Goal: Information Seeking & Learning: Learn about a topic

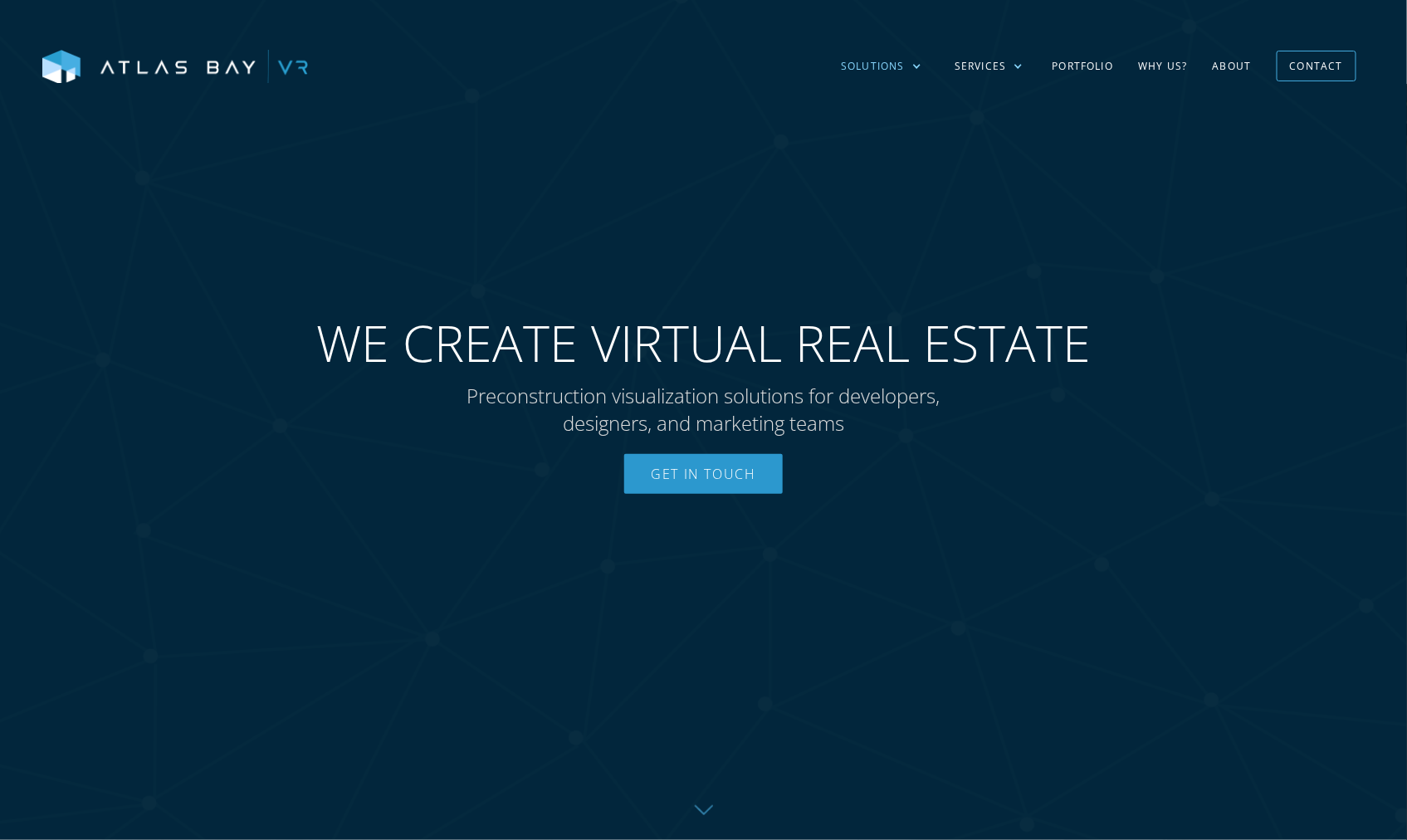
click at [924, 68] on div "Solutions" at bounding box center [881, 66] width 114 height 48
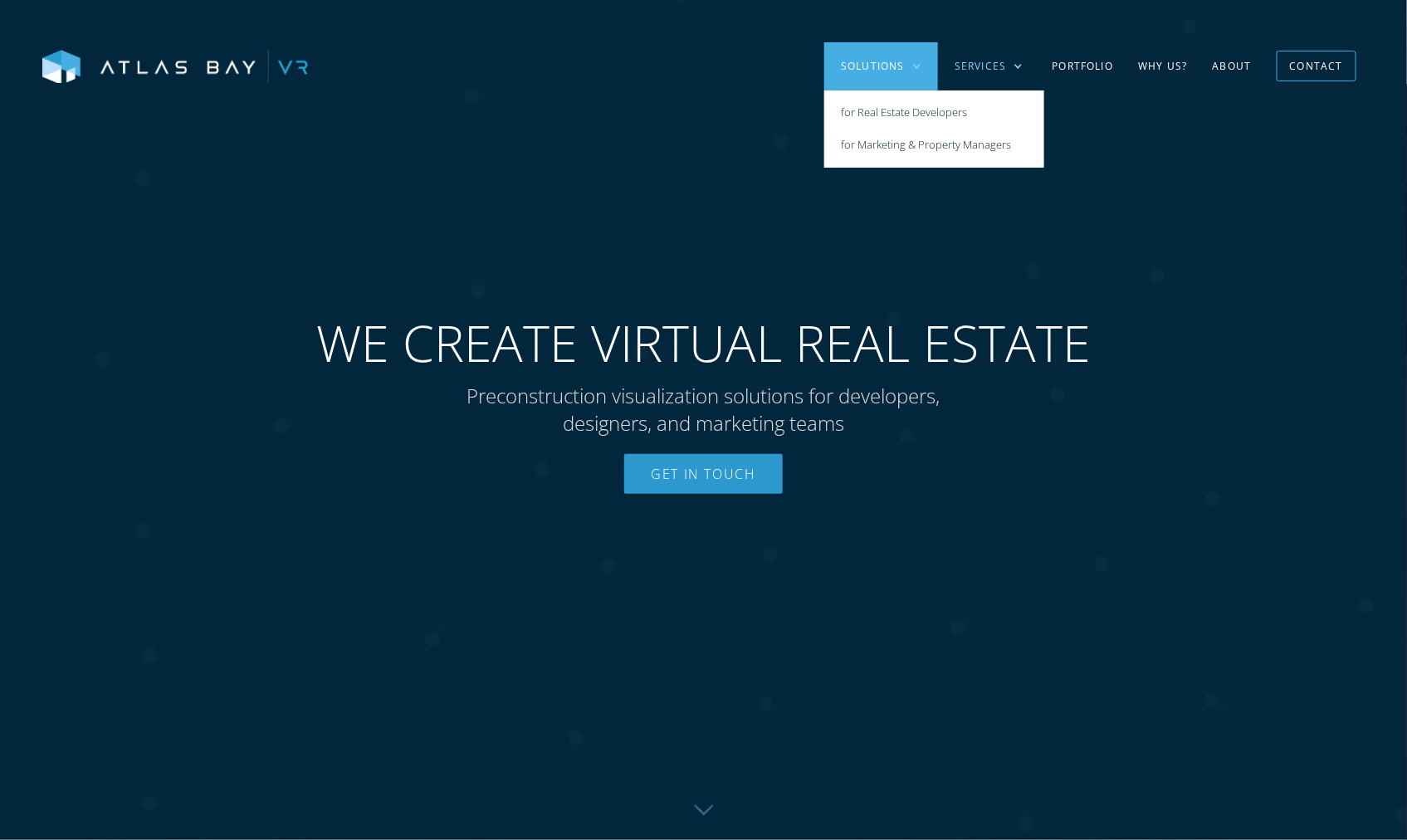
click at [1023, 64] on div at bounding box center [1019, 66] width 10 height 10
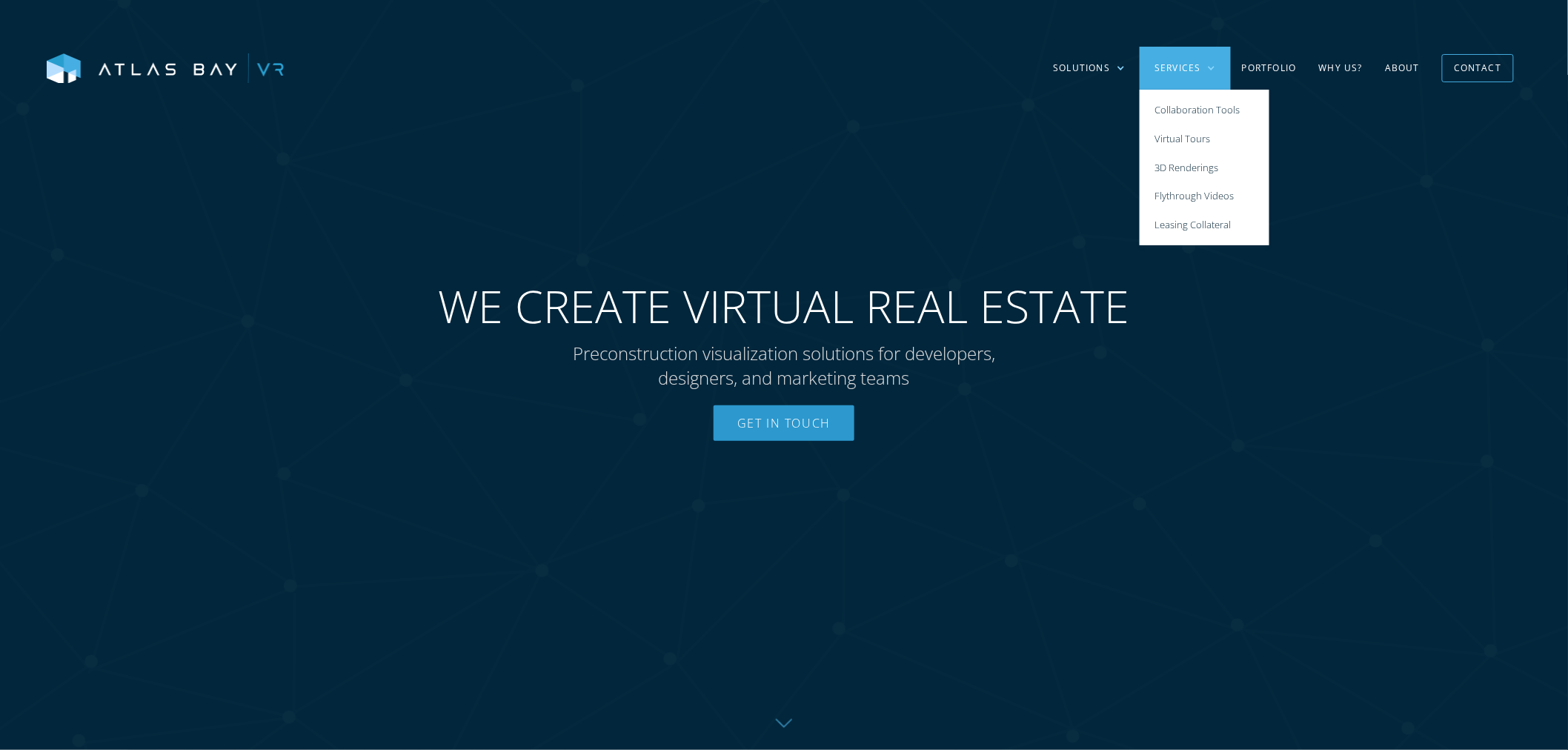
click at [1070, 345] on div "WE CREATE VIRTUAL REAL ESTATE Preconstruction visualization solutions for devel…" at bounding box center [784, 375] width 751 height 221
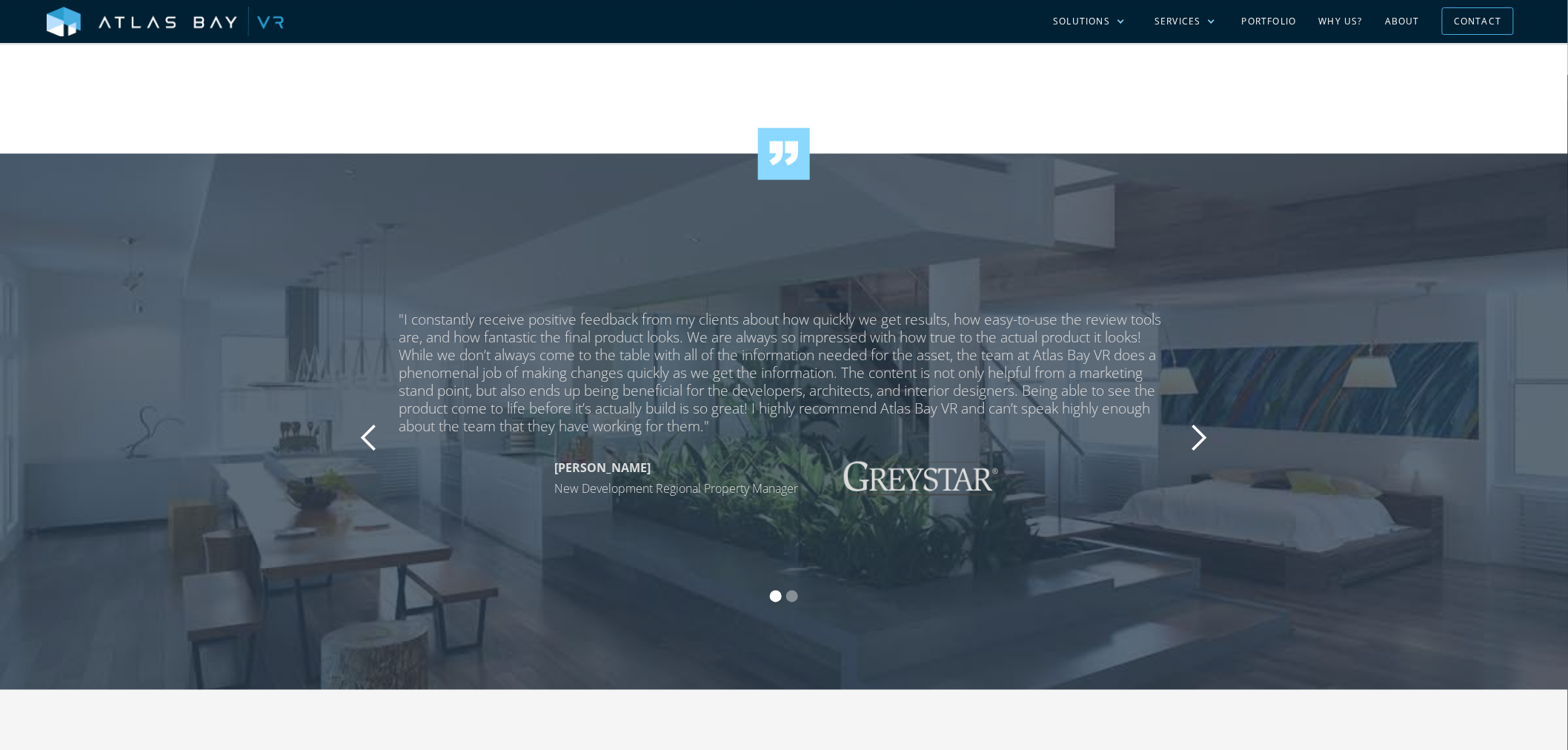
scroll to position [3047, 0]
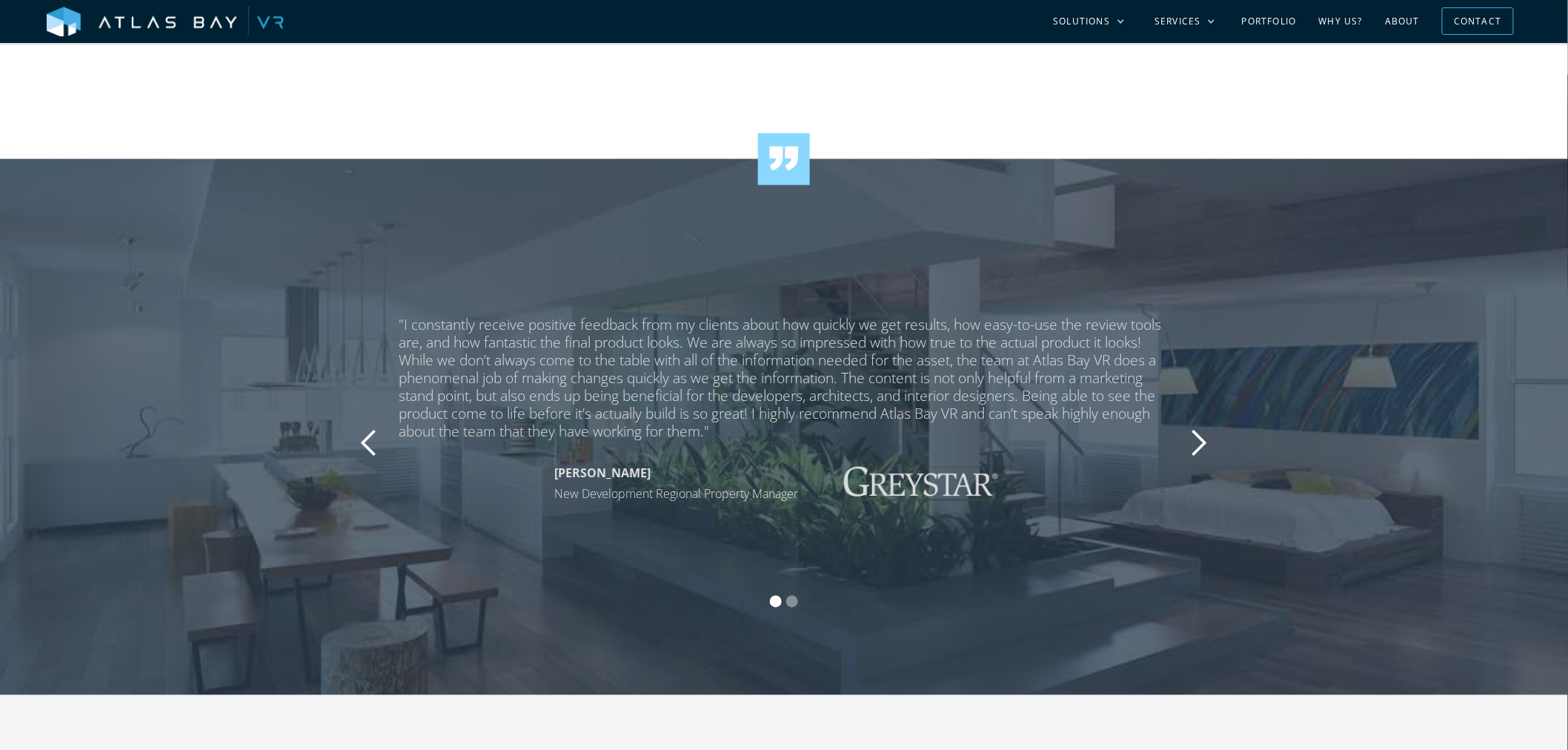
click at [1209, 441] on div "next slide" at bounding box center [1199, 443] width 30 height 30
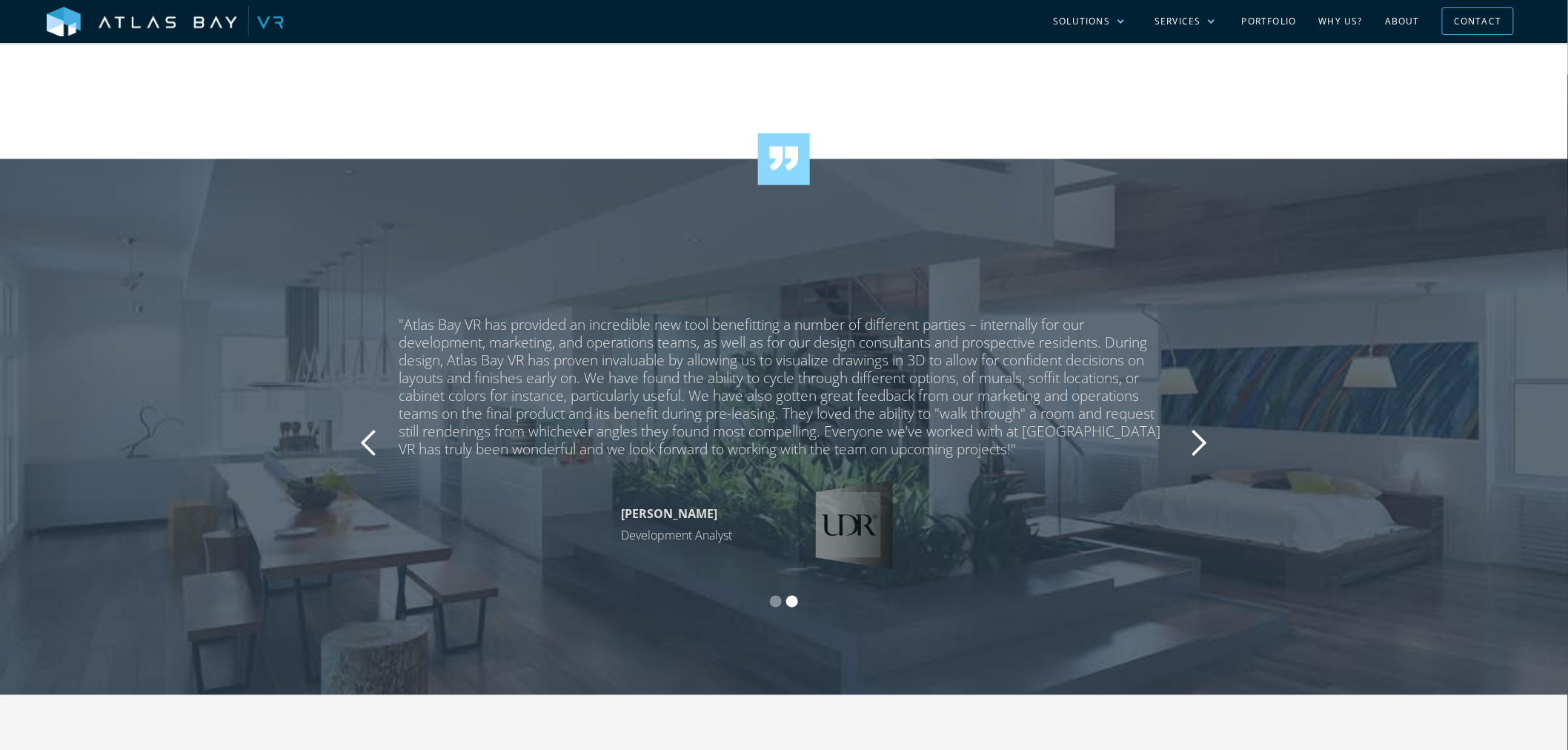
click at [853, 537] on img "2 of 2" at bounding box center [854, 525] width 154 height 89
click at [880, 485] on div ""Atlas Bay VR has provided an incredible new tool benefitting a number of diffe…" at bounding box center [784, 442] width 771 height 253
click at [880, 501] on img "2 of 2" at bounding box center [854, 525] width 154 height 89
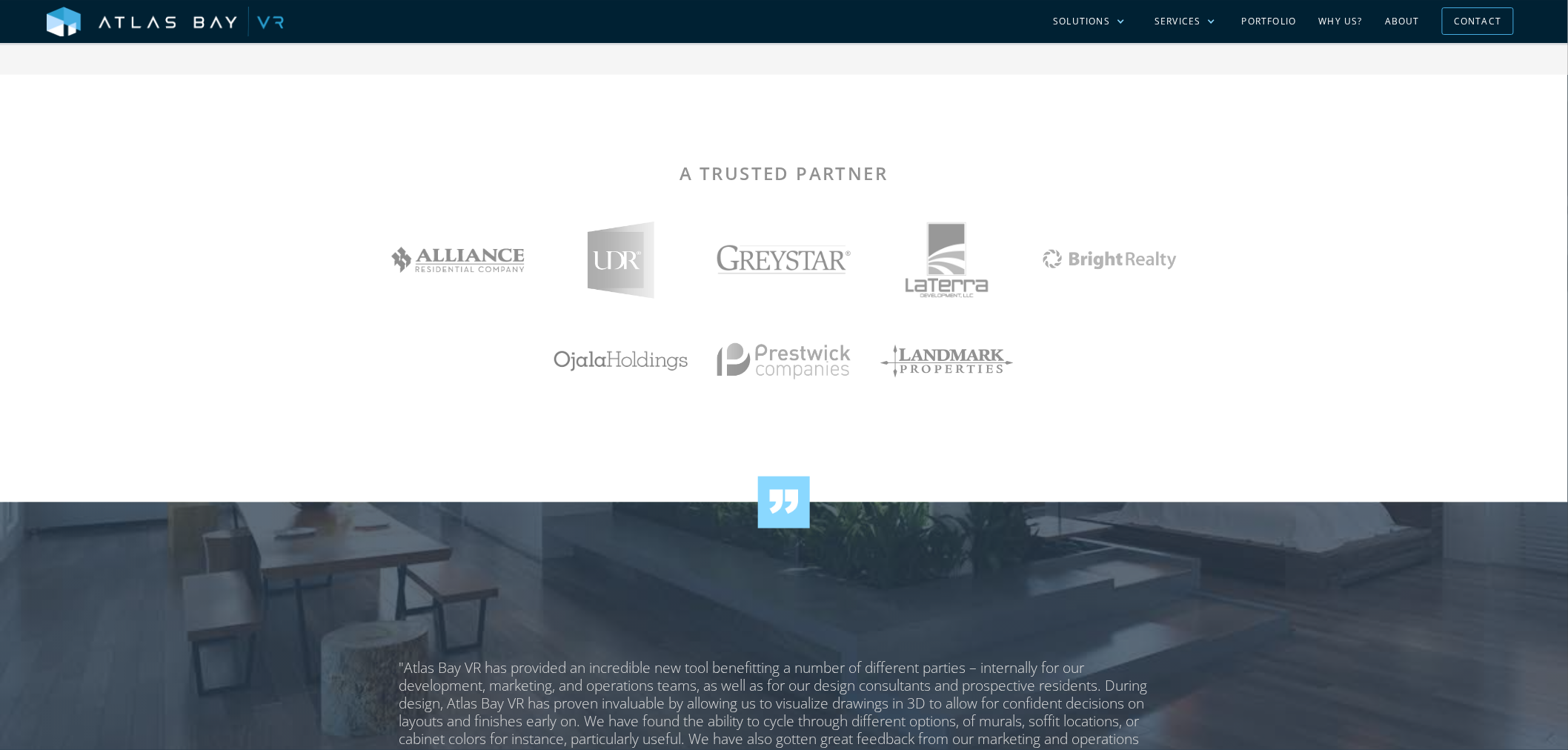
scroll to position [2673, 0]
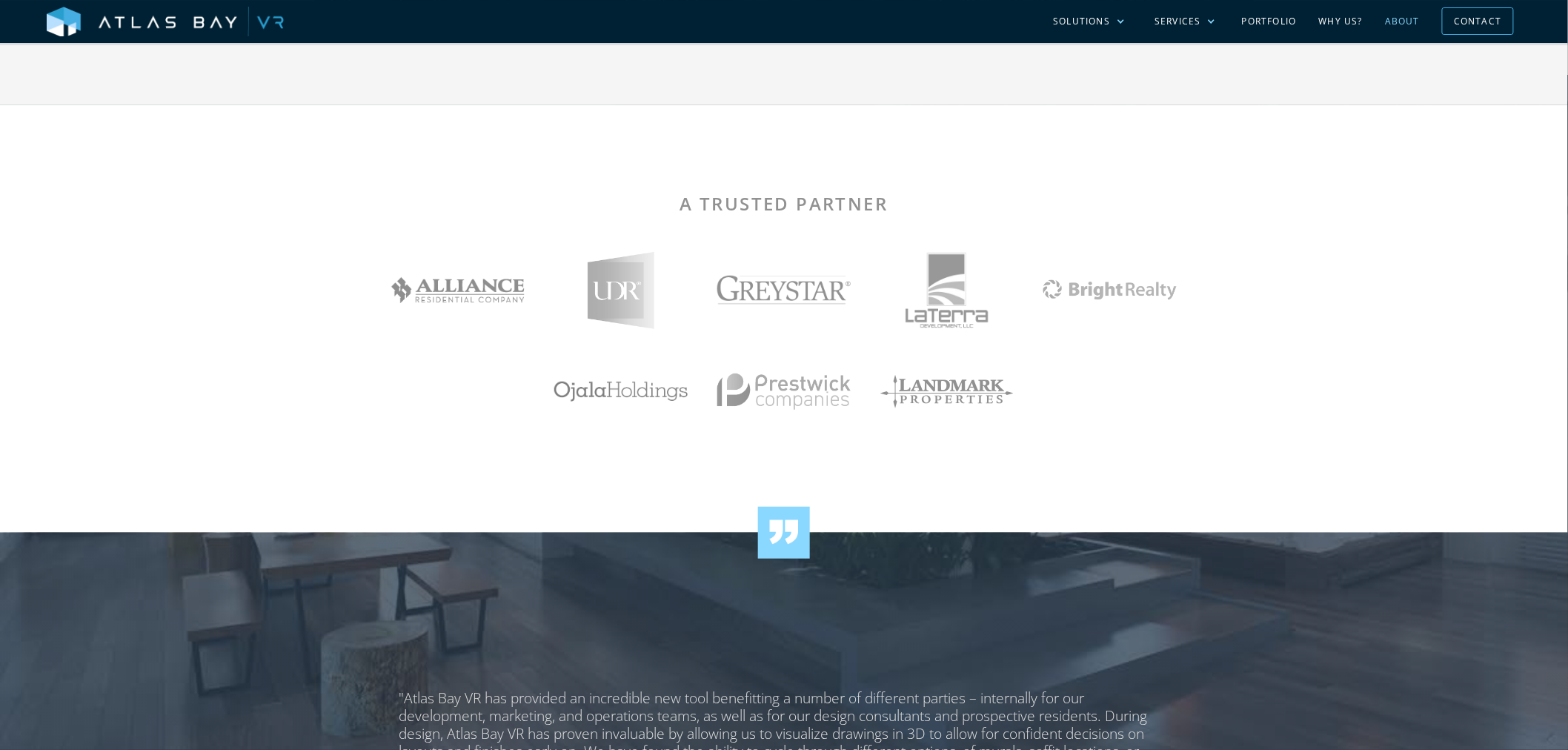
click at [1255, 17] on link "About" at bounding box center [1402, 21] width 57 height 43
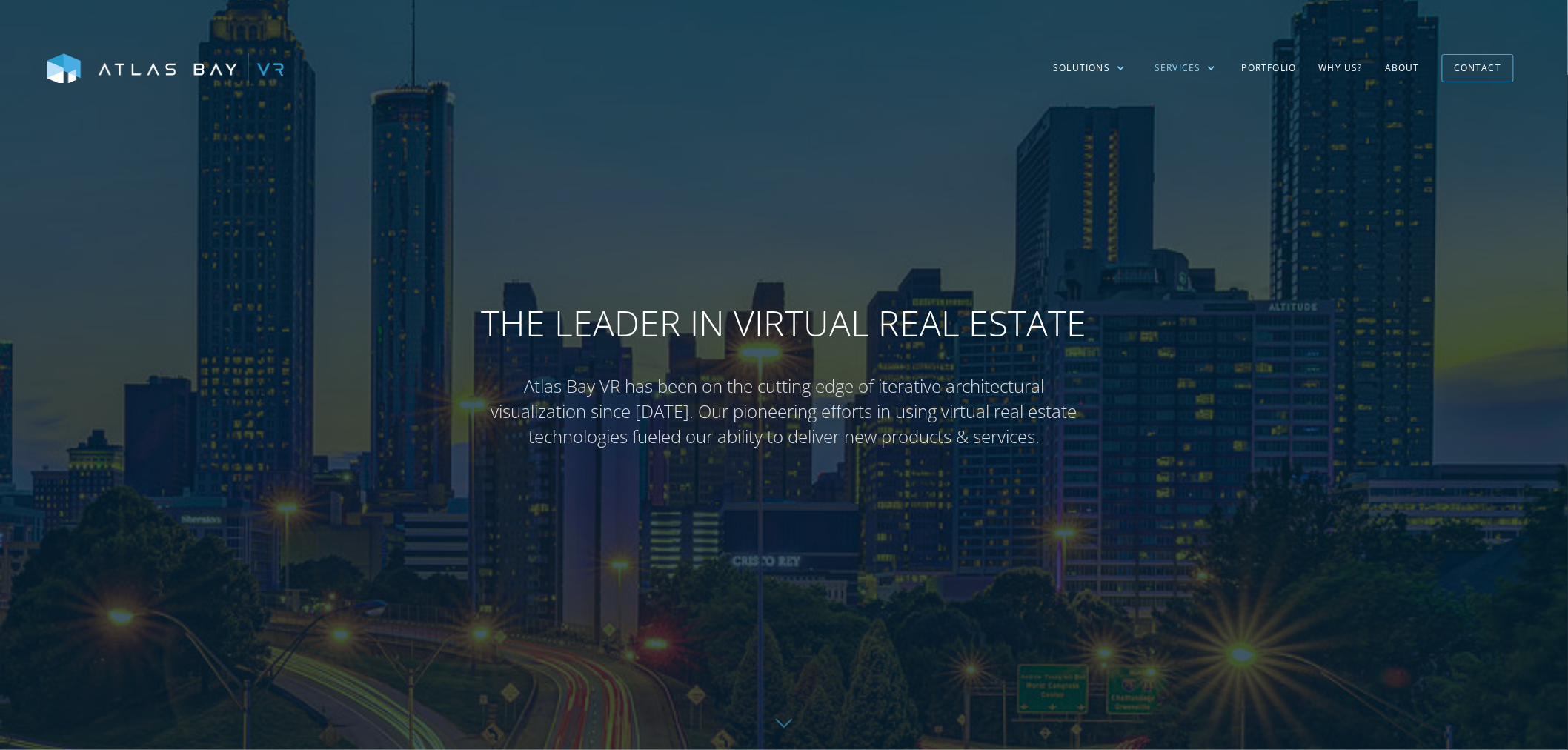
click at [1200, 64] on div "Services" at bounding box center [1177, 68] width 47 height 13
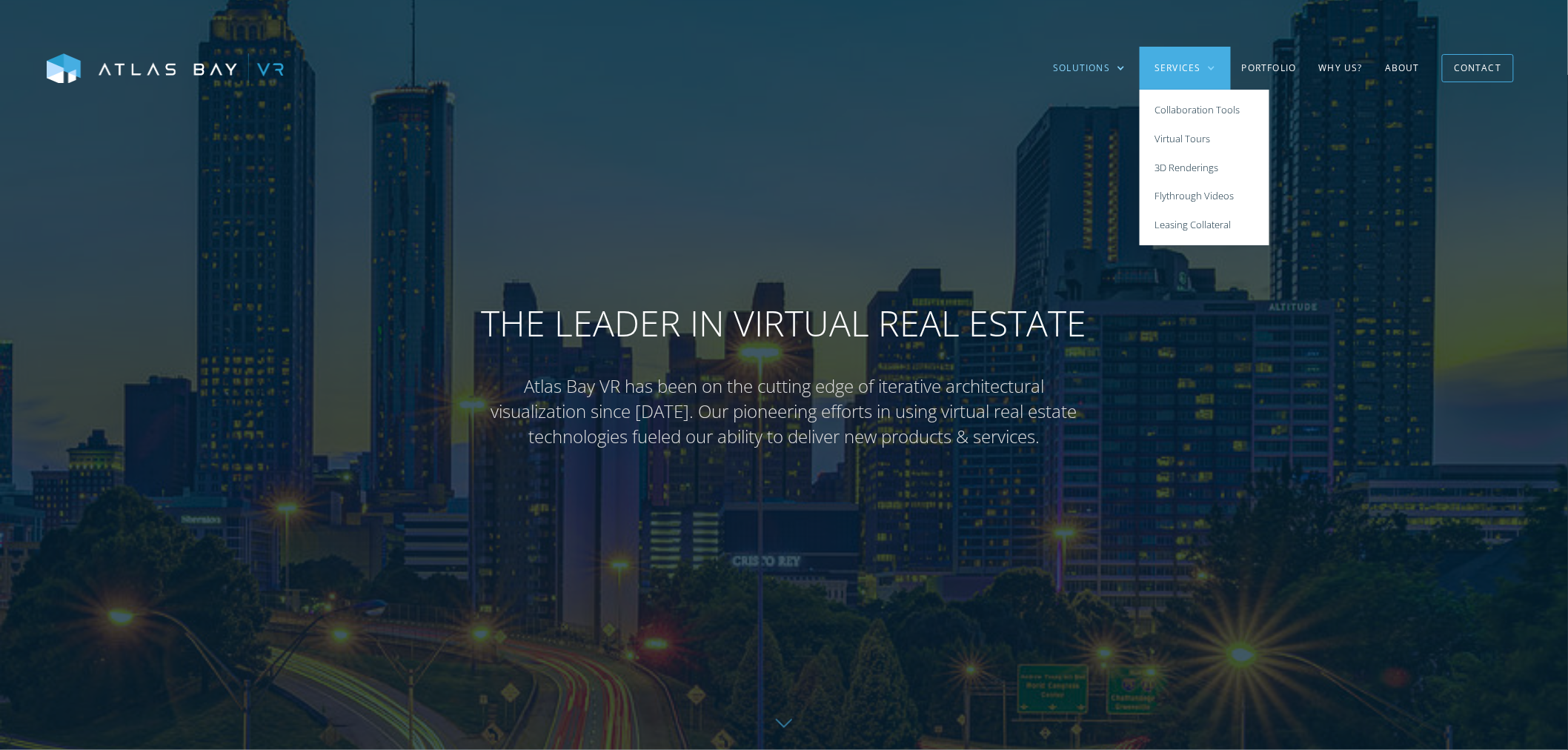
drag, startPoint x: 1142, startPoint y: 71, endPoint x: 1110, endPoint y: 67, distance: 32.2
click at [1140, 71] on nav "Solutions Multi-Family Student Housing Senior Living Residential Industrial Sol…" at bounding box center [902, 68] width 1237 height 43
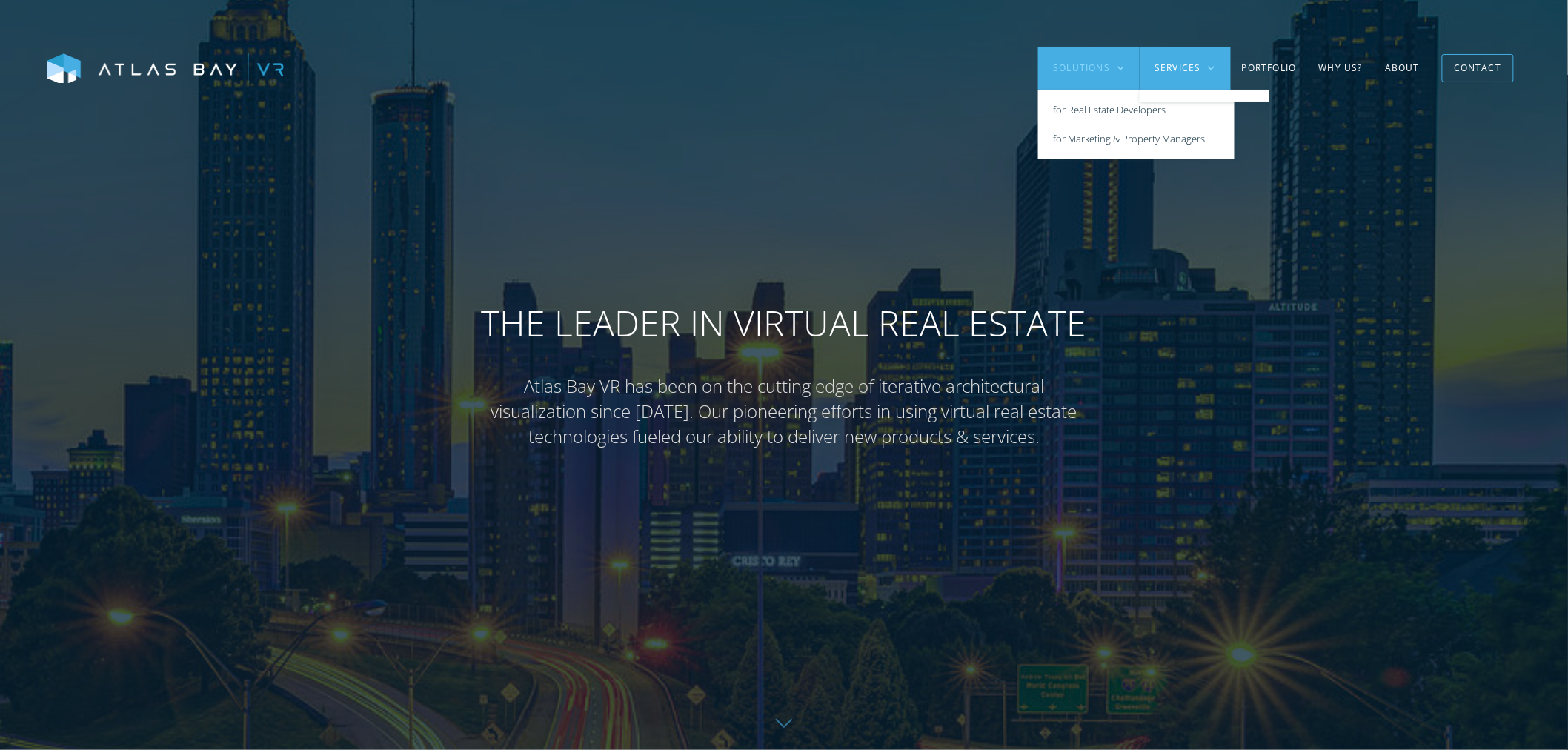
click at [1109, 65] on div "Solutions" at bounding box center [1081, 68] width 57 height 13
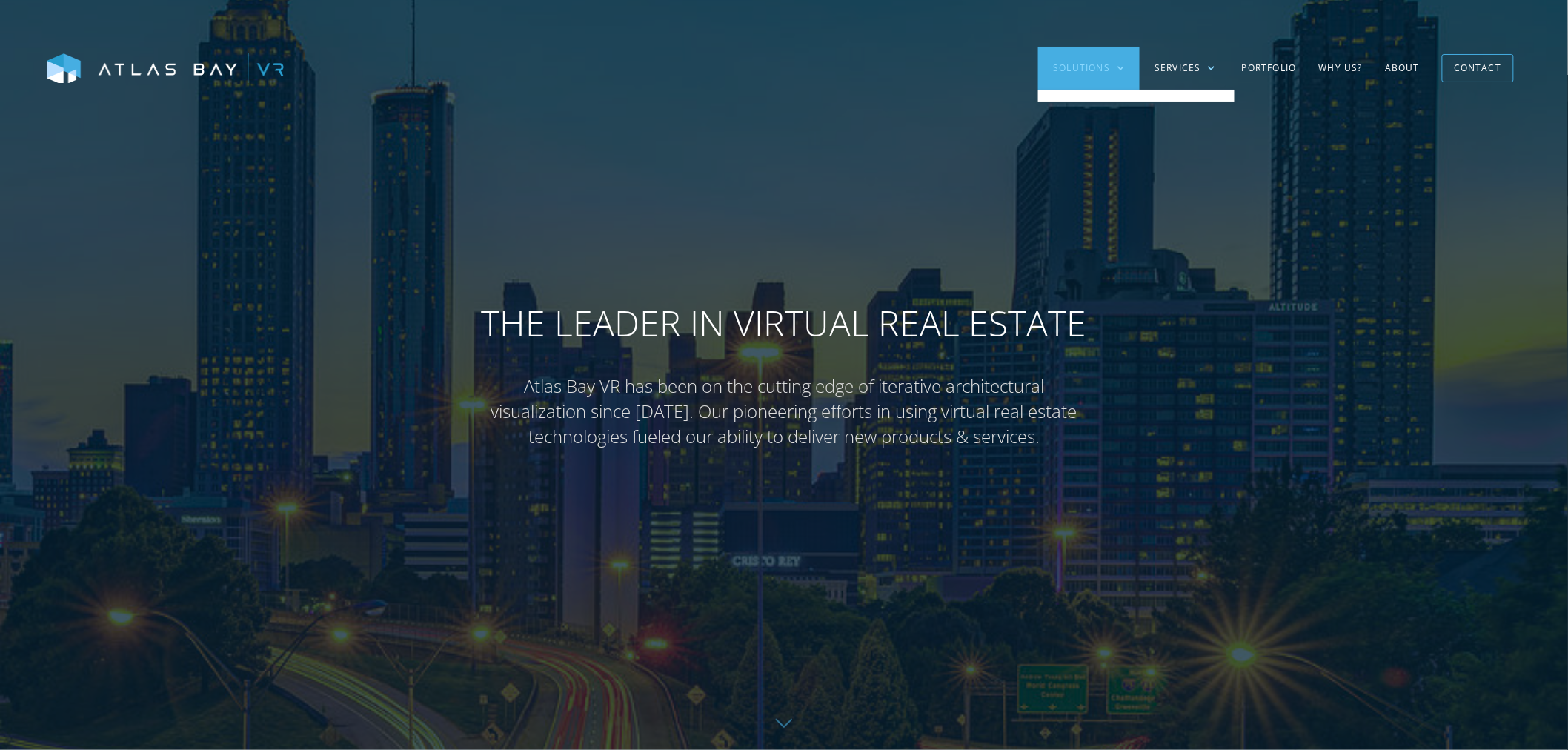
click at [1109, 65] on div "Solutions" at bounding box center [1081, 68] width 57 height 13
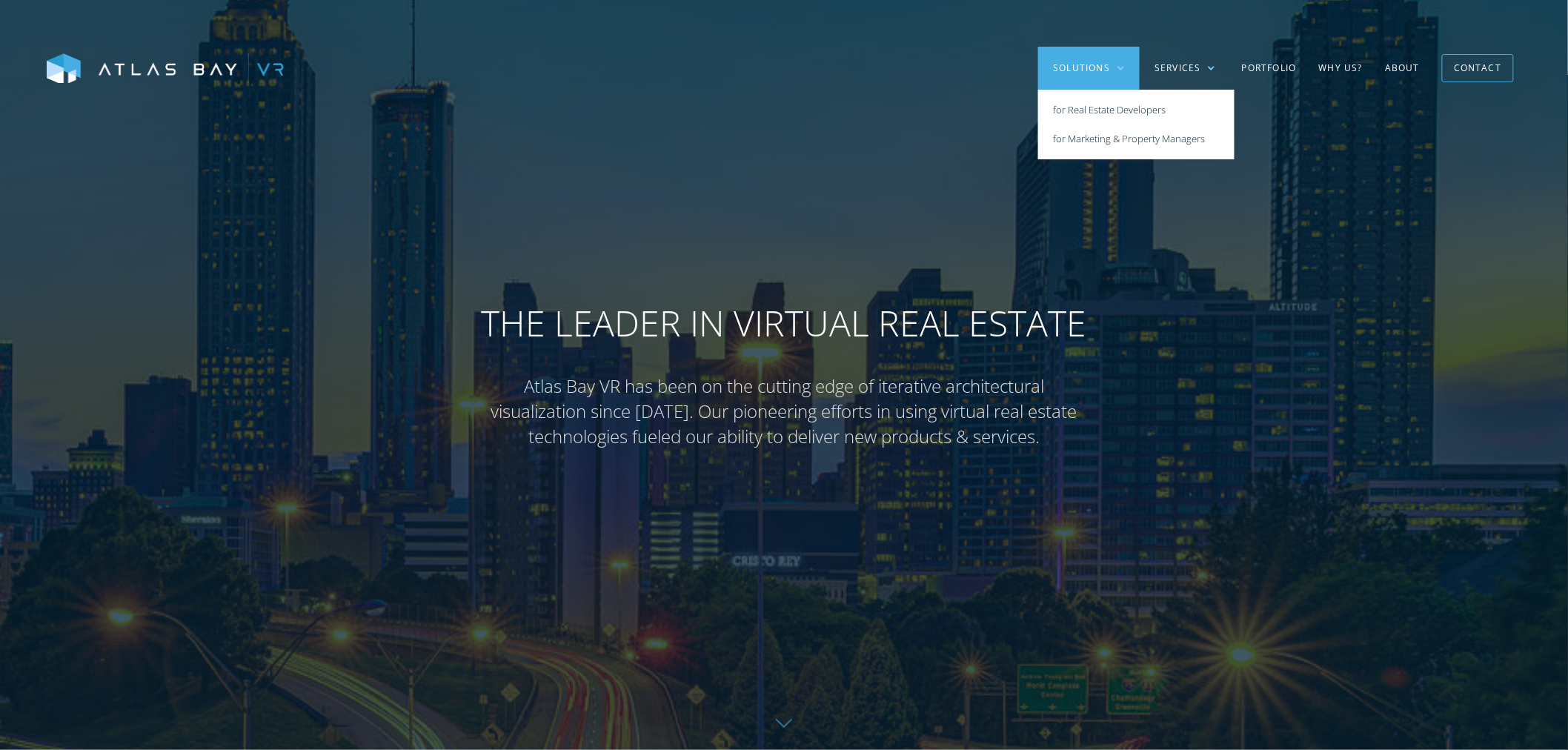
click at [598, 165] on div at bounding box center [784, 375] width 1568 height 750
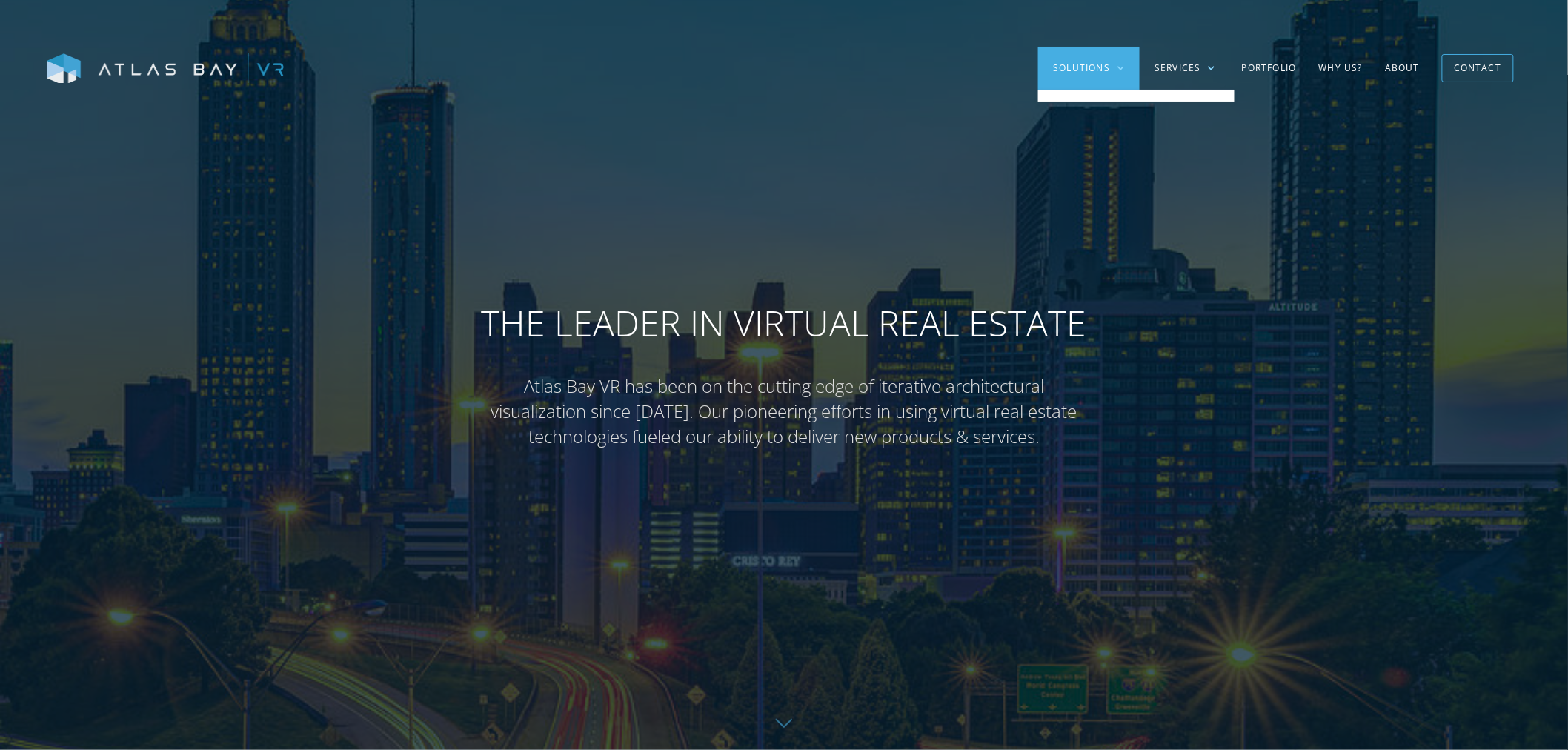
click at [225, 74] on img at bounding box center [165, 69] width 237 height 31
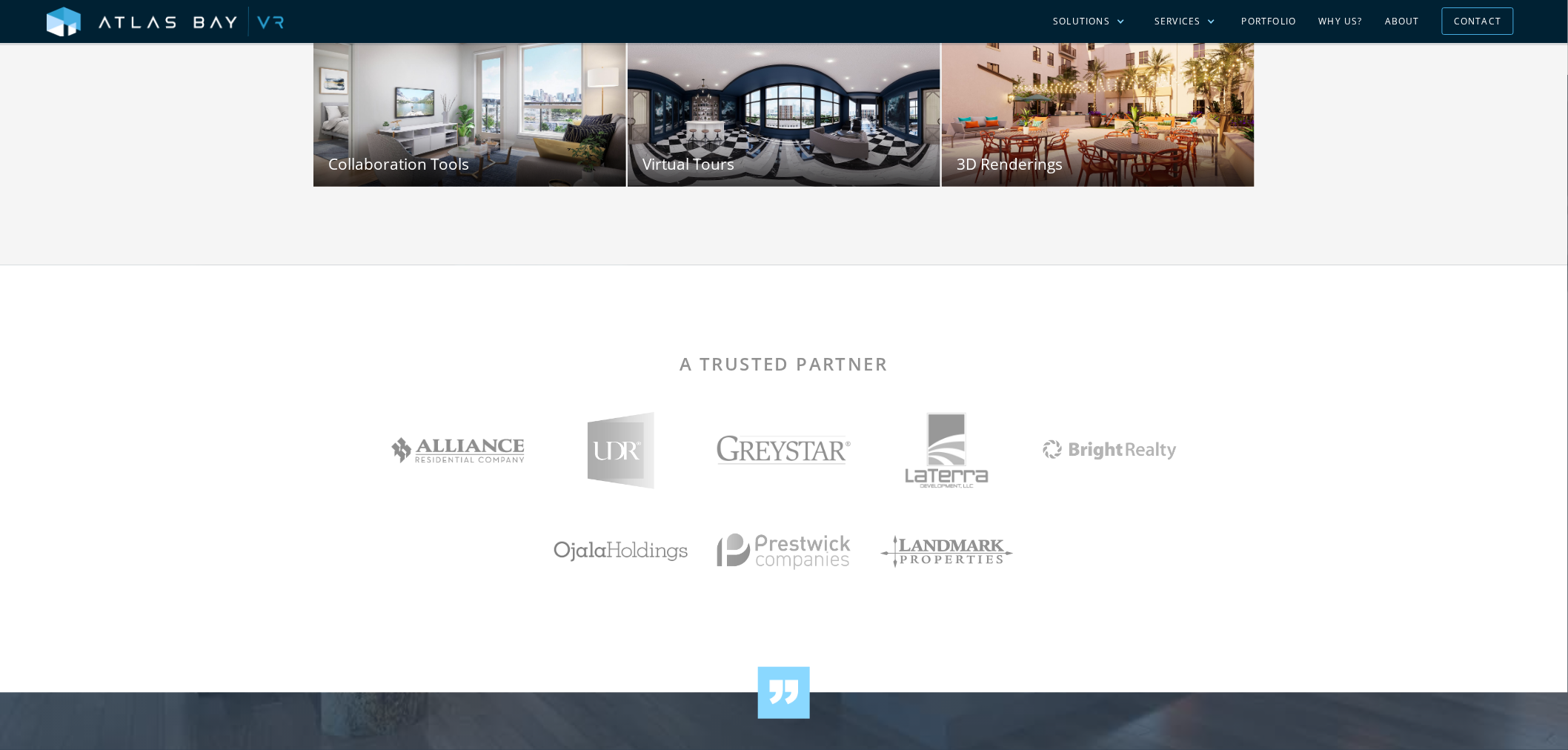
scroll to position [2635, 0]
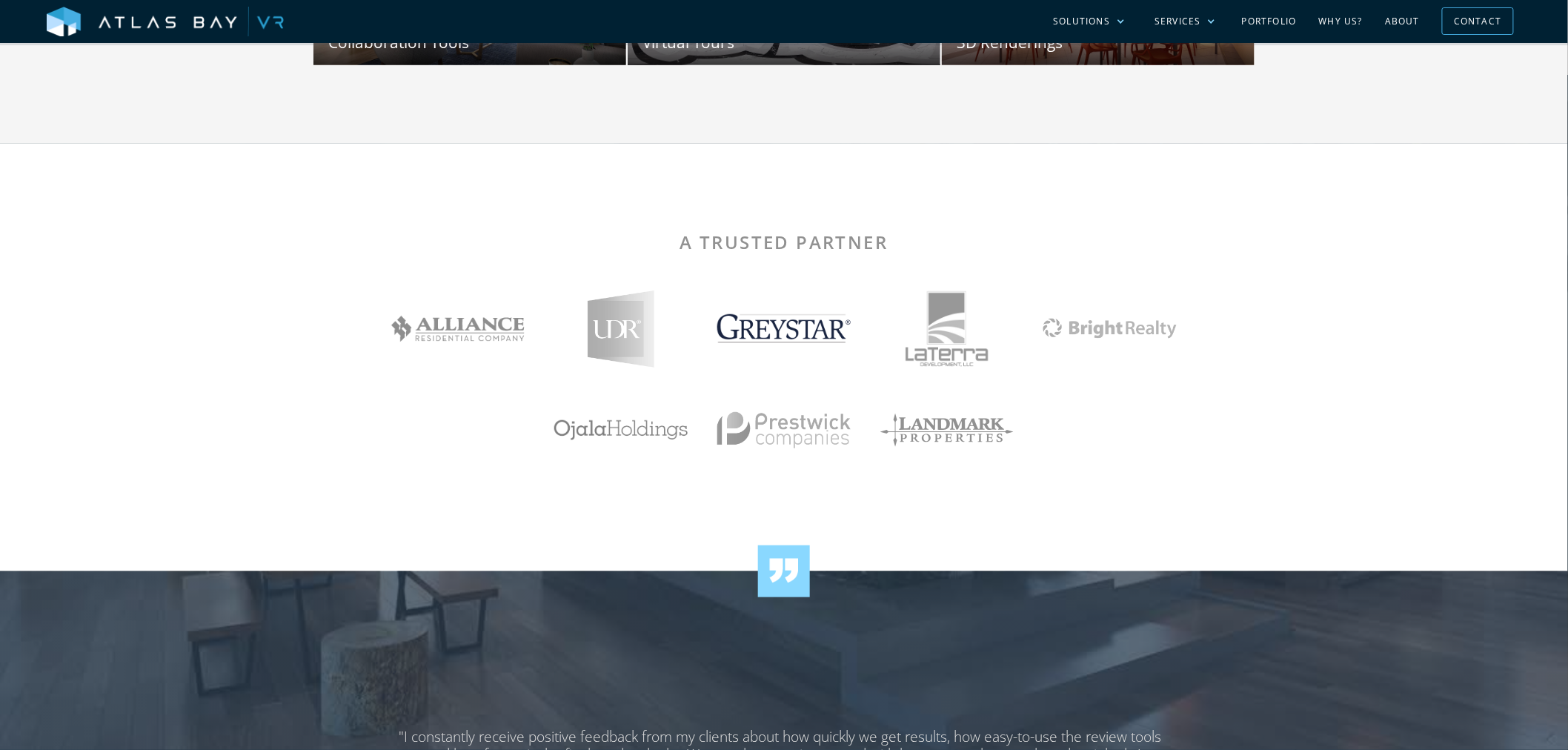
click at [763, 338] on img at bounding box center [784, 328] width 133 height 29
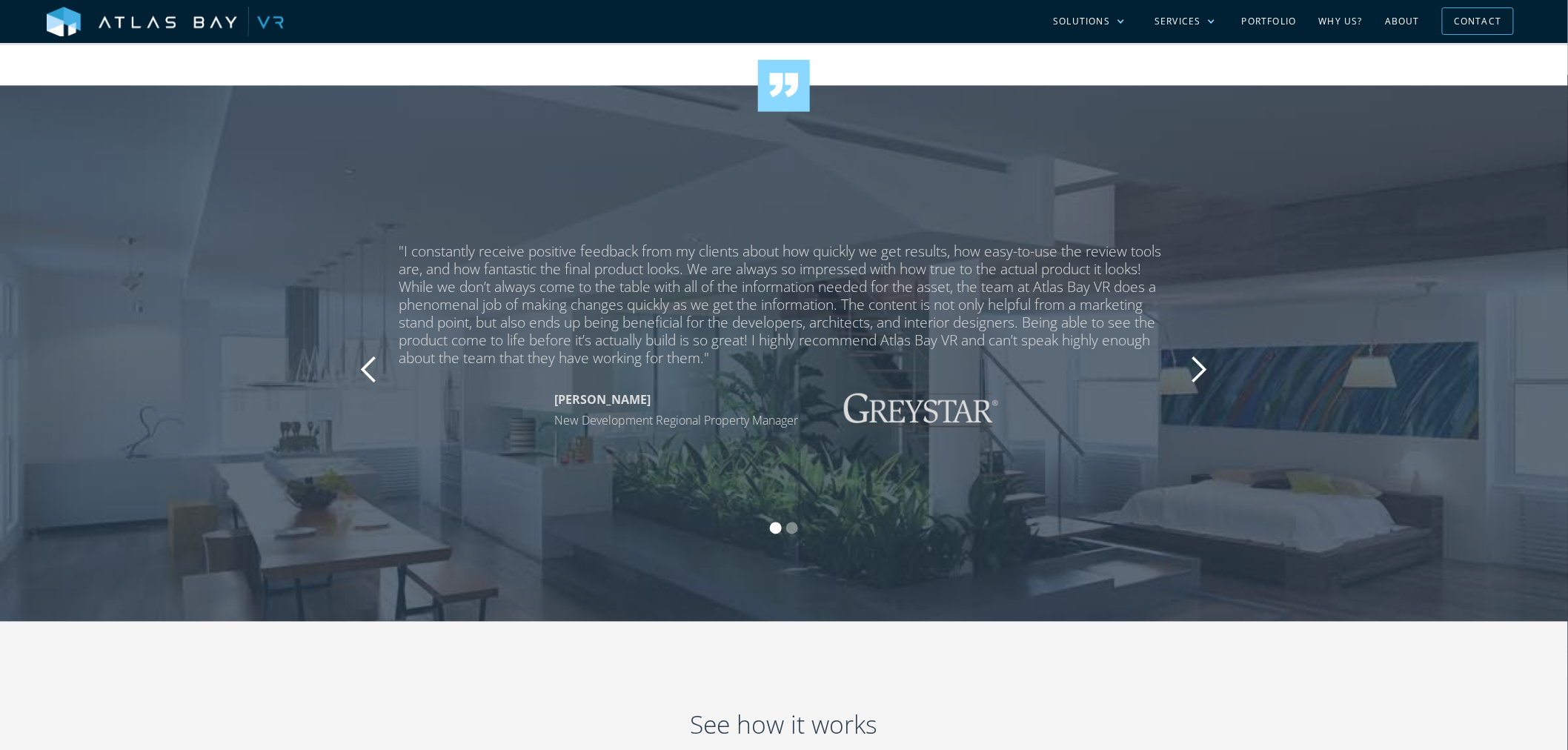
scroll to position [3129, 0]
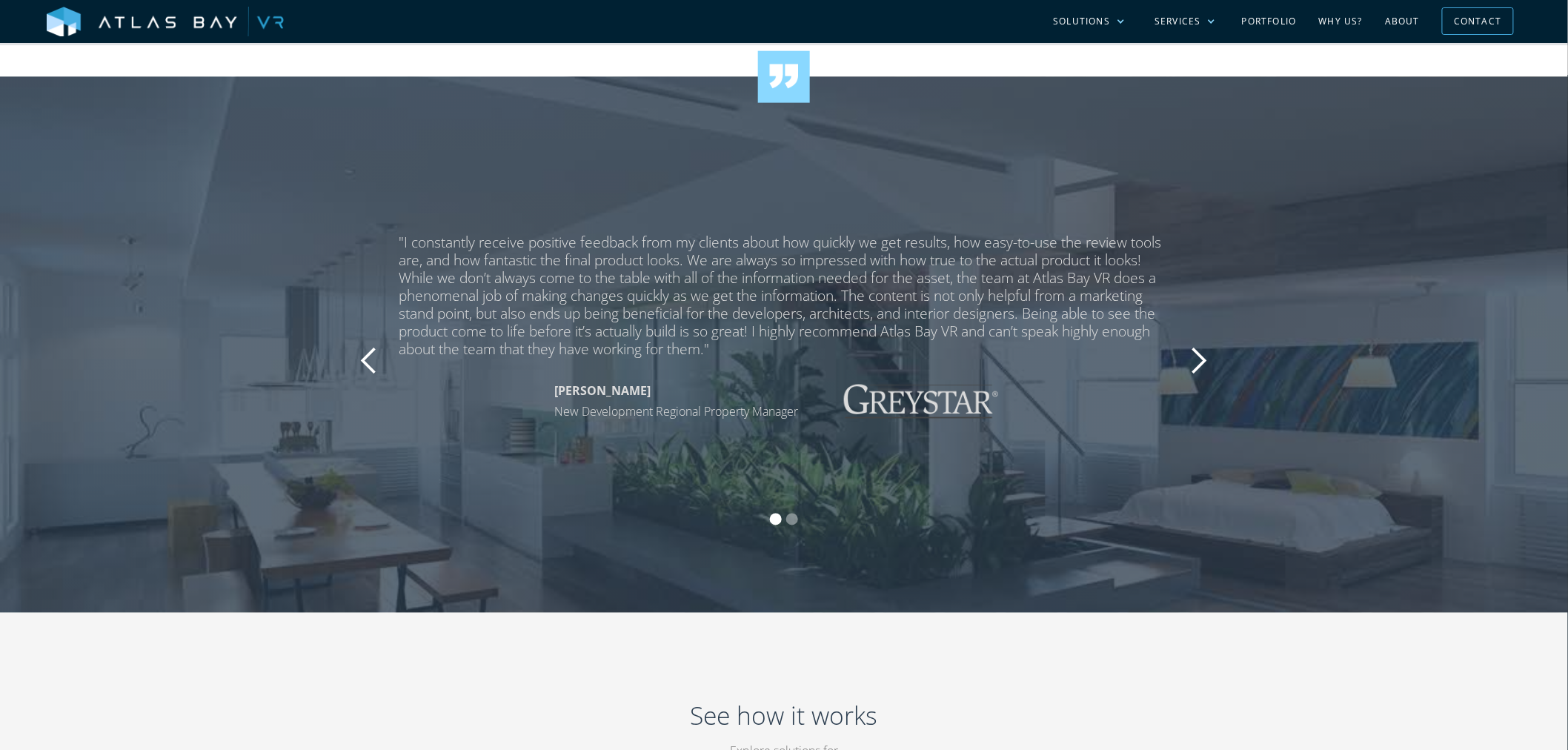
drag, startPoint x: 1089, startPoint y: 381, endPoint x: 1252, endPoint y: 391, distance: 163.3
click at [1090, 381] on div ""I constantly receive positive feedback from my clients about how quickly we ge…" at bounding box center [784, 328] width 771 height 190
click at [1164, 356] on div ""I constantly receive positive feedback from my clients about how quickly we ge…" at bounding box center [784, 296] width 771 height 125
click at [1174, 356] on div "next slide" at bounding box center [1199, 360] width 59 height 253
